Goal: Task Accomplishment & Management: Manage account settings

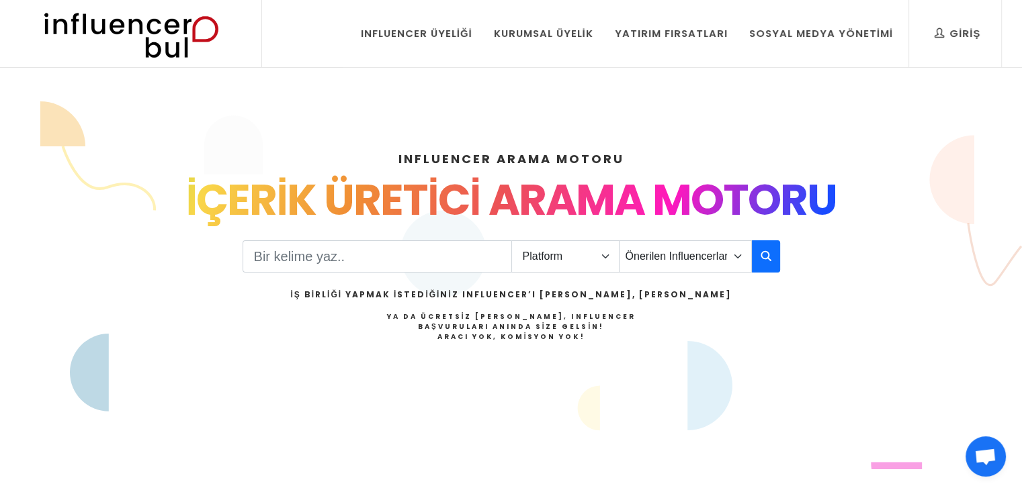
scroll to position [38, 0]
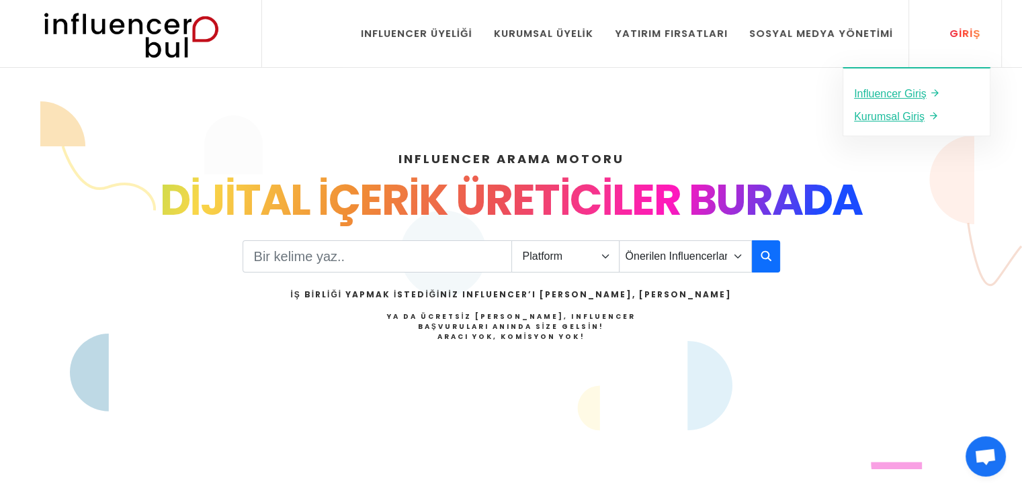
click at [951, 46] on link "Giriş" at bounding box center [957, 33] width 66 height 67
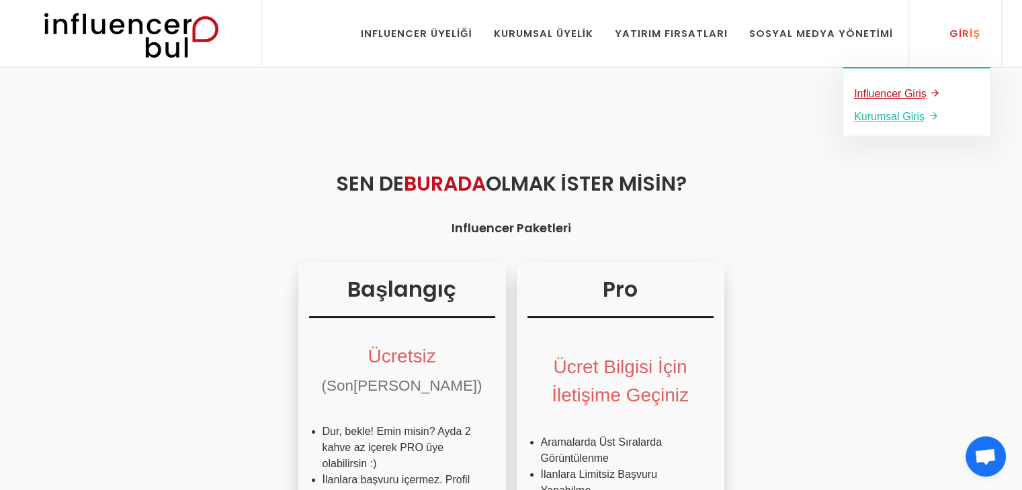
click at [908, 95] on u "Influencer Giriş" at bounding box center [890, 93] width 73 height 11
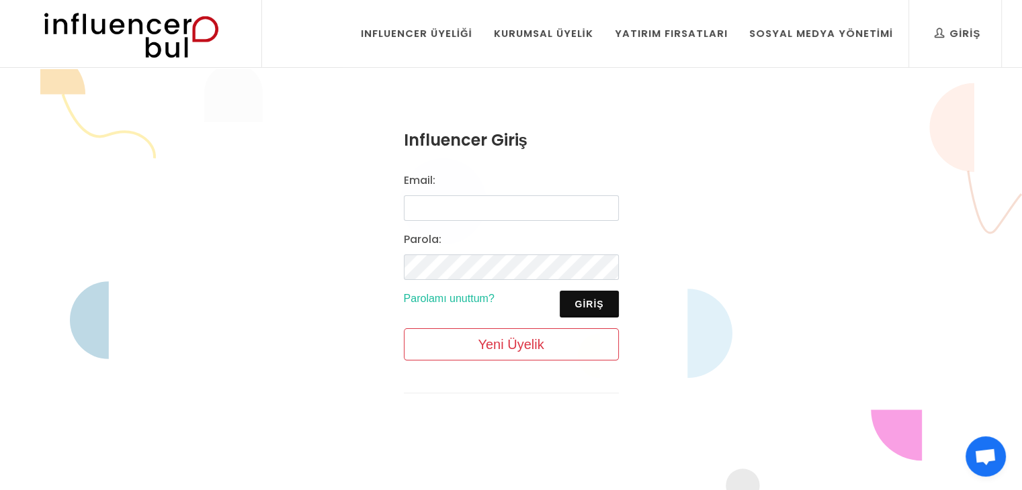
scroll to position [38, 0]
click at [480, 215] on input "Email:" at bounding box center [511, 208] width 215 height 26
click at [538, 208] on input "yildizsenanur8@gmail.com" at bounding box center [511, 208] width 215 height 26
type input "y"
type input "birsenaklasigi@gmail.com"
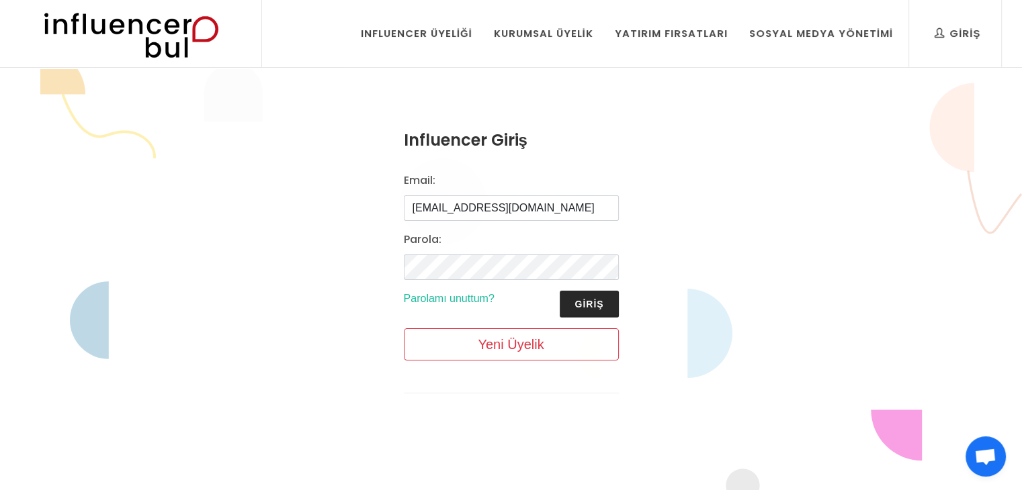
click at [600, 300] on button "Giriş" at bounding box center [589, 304] width 58 height 27
